Goal: Find specific page/section: Find specific page/section

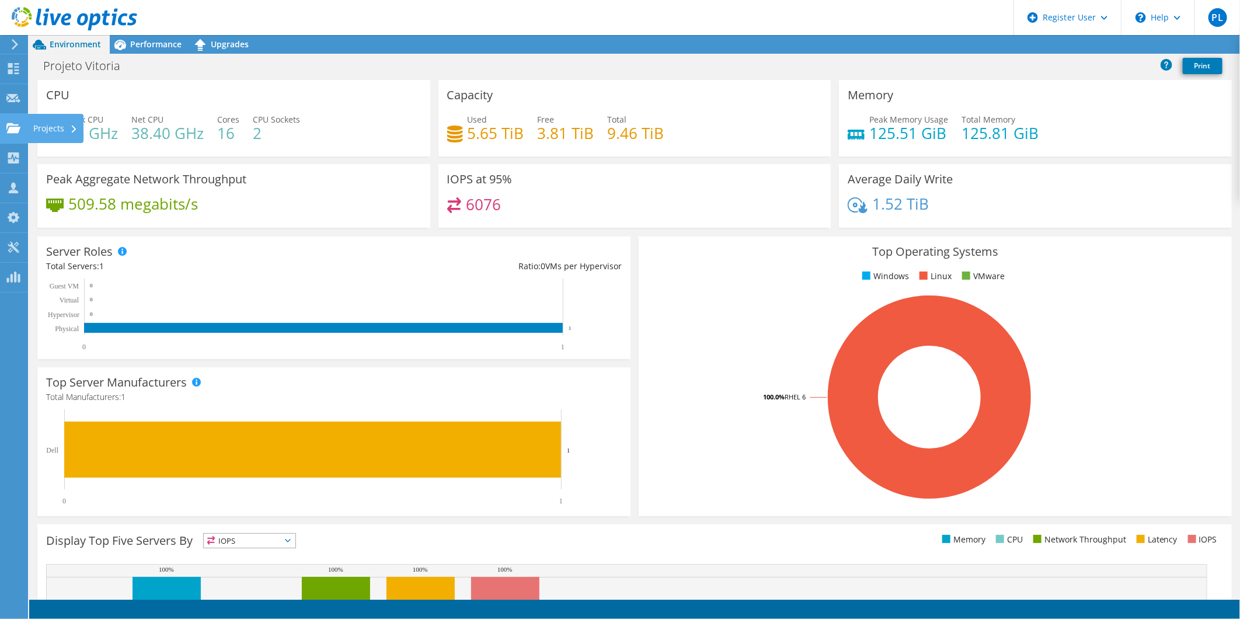
click at [13, 123] on icon at bounding box center [13, 128] width 14 height 11
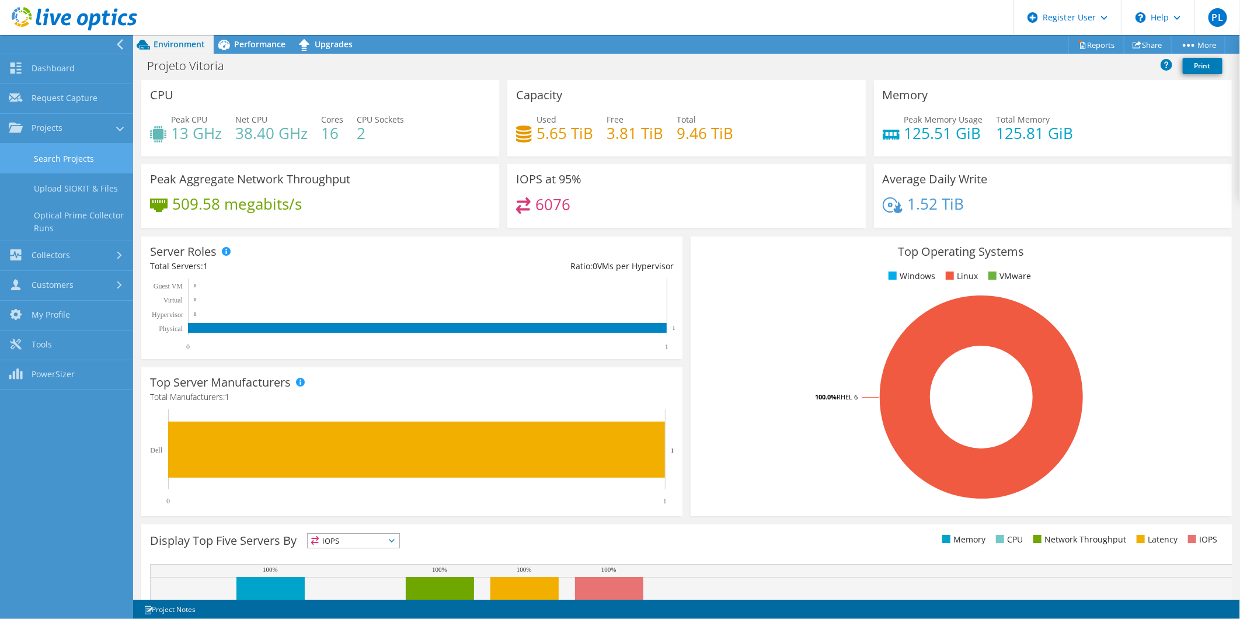
click at [25, 151] on link "Search Projects" at bounding box center [66, 159] width 133 height 30
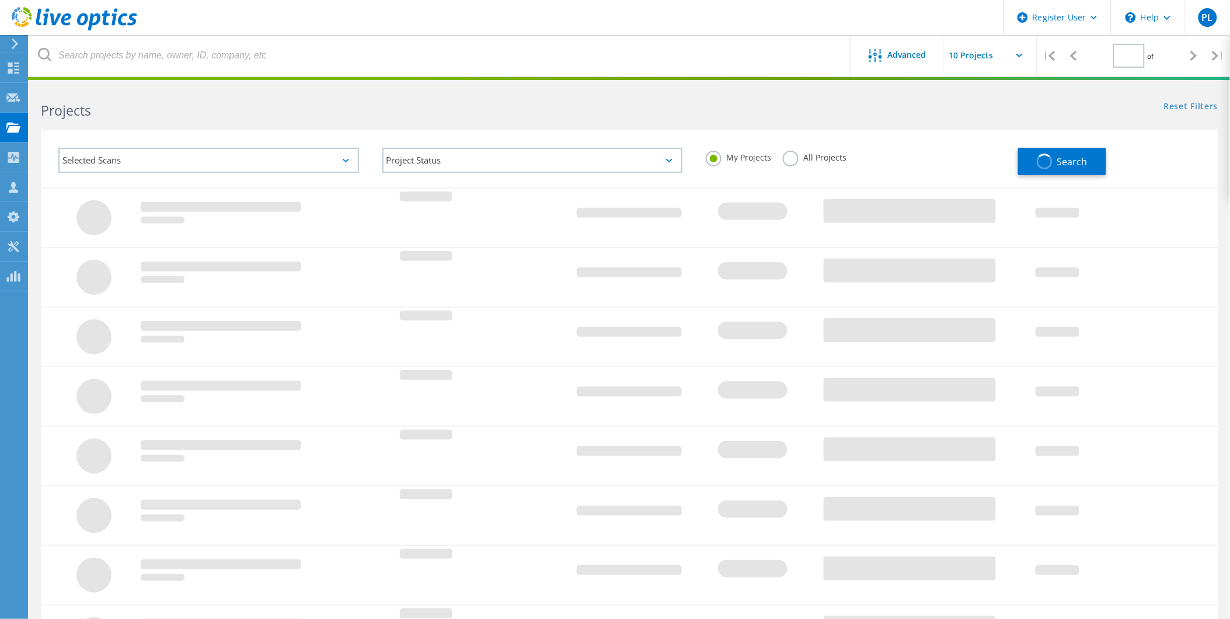
type input "1"
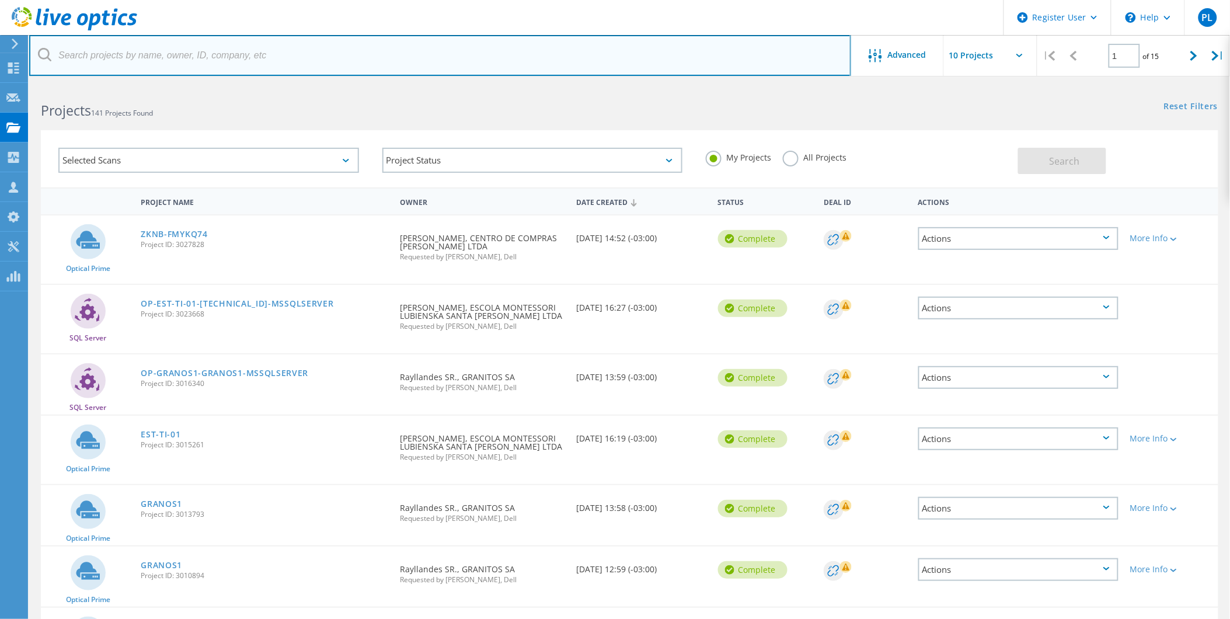
click at [320, 55] on input "text" at bounding box center [440, 55] width 822 height 41
paste input "[PERSON_NAME][EMAIL_ADDRESS][PERSON_NAME][DOMAIN_NAME]"
type input "[PERSON_NAME][EMAIL_ADDRESS][PERSON_NAME][DOMAIN_NAME]"
